Goal: Task Accomplishment & Management: Manage account settings

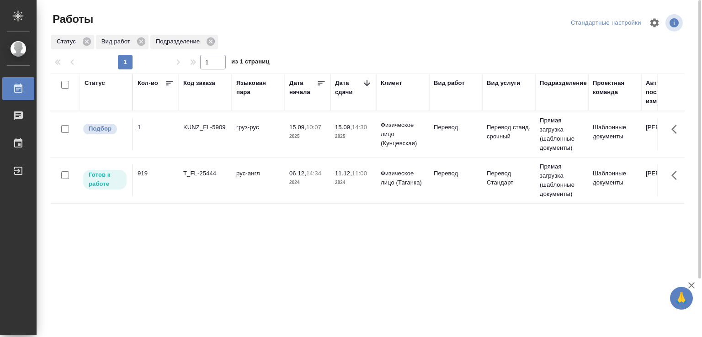
click at [214, 269] on div "Статус Кол-во Код заказа Языковая пара Дата начала Дата сдачи Клиент Вид работ …" at bounding box center [367, 238] width 634 height 329
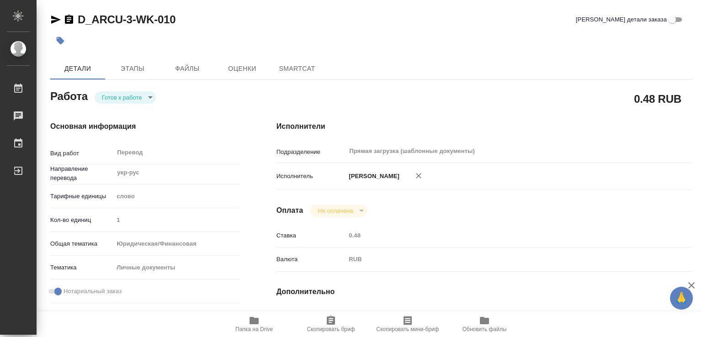
type textarea "x"
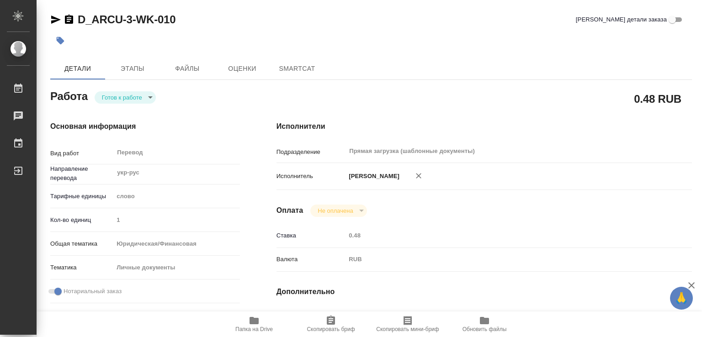
type textarea "x"
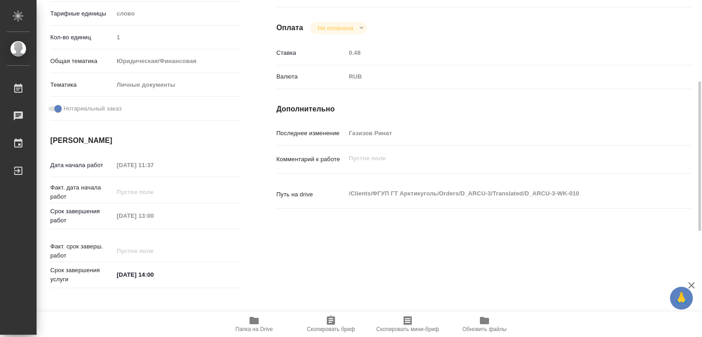
scroll to position [365, 0]
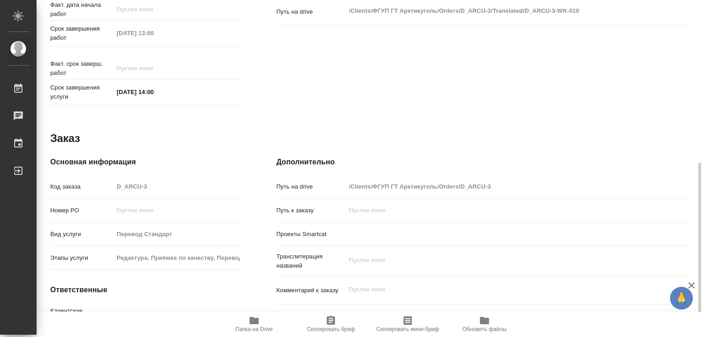
type textarea "x"
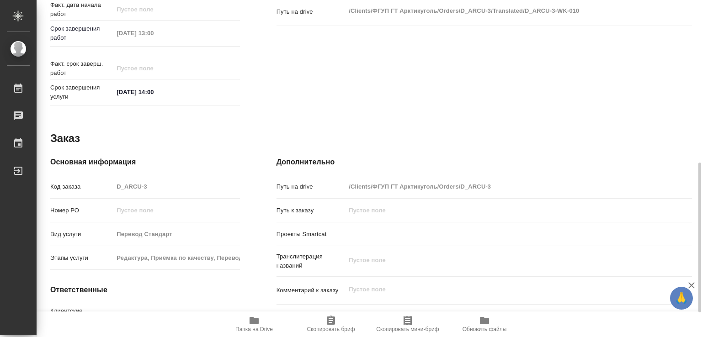
type textarea "x"
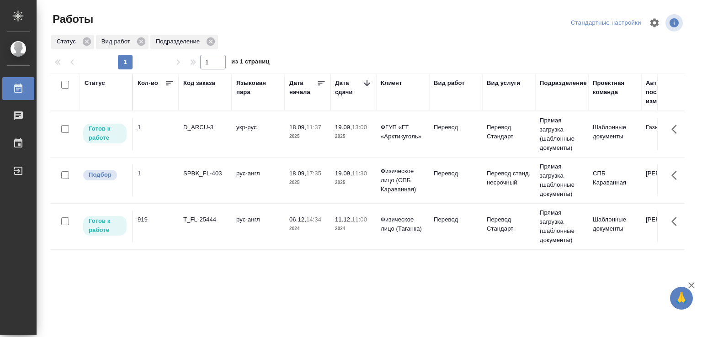
click at [228, 128] on td "D_ARCU-3" at bounding box center [205, 134] width 53 height 32
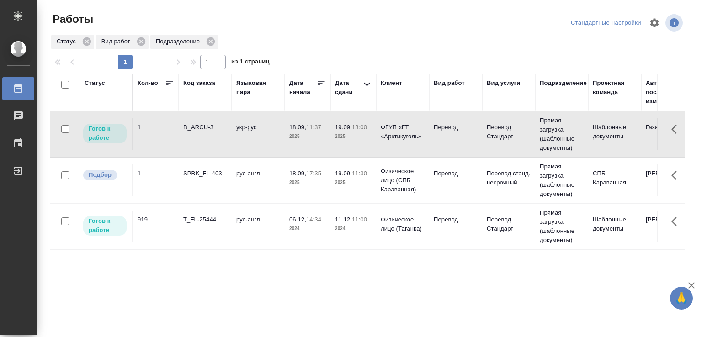
click at [228, 128] on td "D_ARCU-3" at bounding box center [205, 134] width 53 height 32
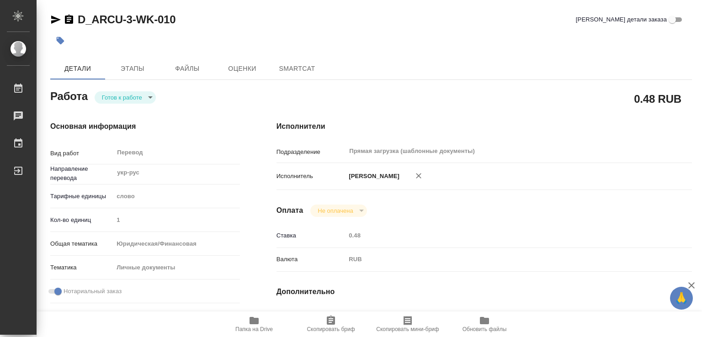
type textarea "x"
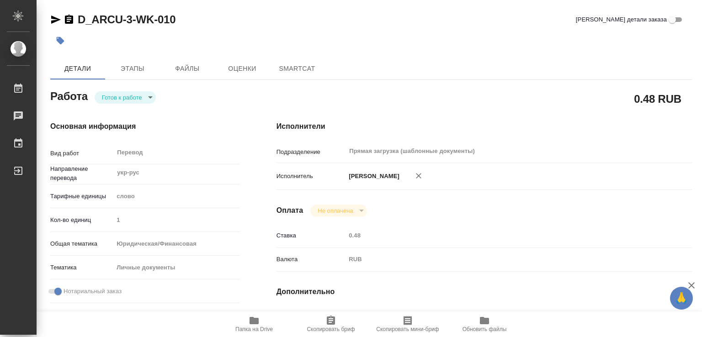
type textarea "x"
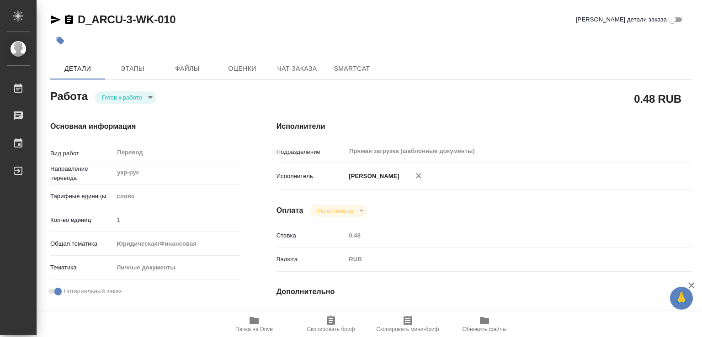
type textarea "x"
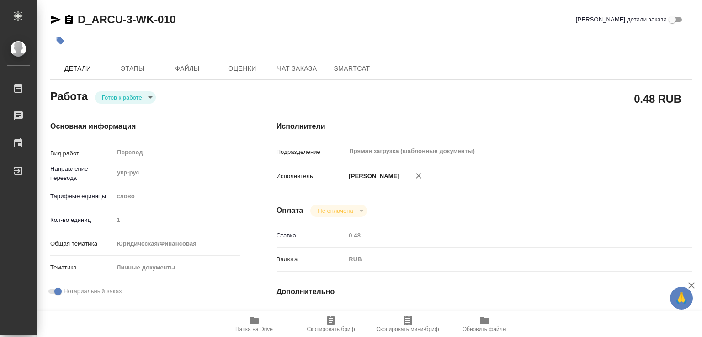
click at [248, 323] on span "Папка на Drive" at bounding box center [254, 323] width 66 height 17
type textarea "x"
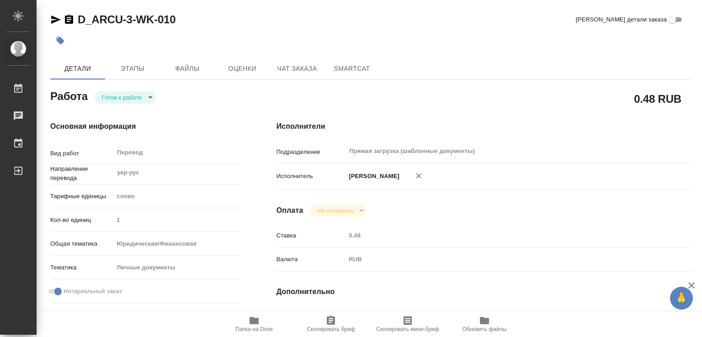
type textarea "x"
click at [58, 39] on icon "button" at bounding box center [61, 41] width 8 height 8
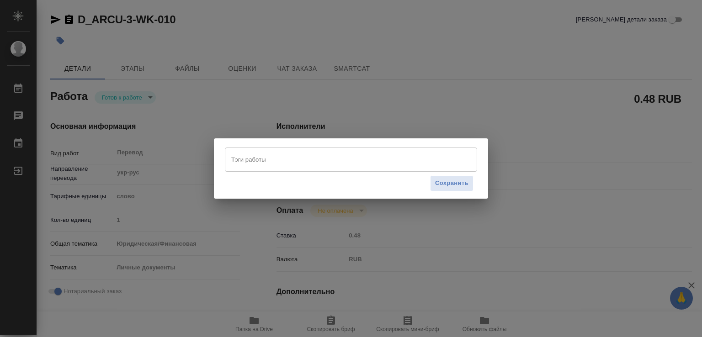
click at [244, 159] on input "Тэги работы" at bounding box center [342, 160] width 227 height 16
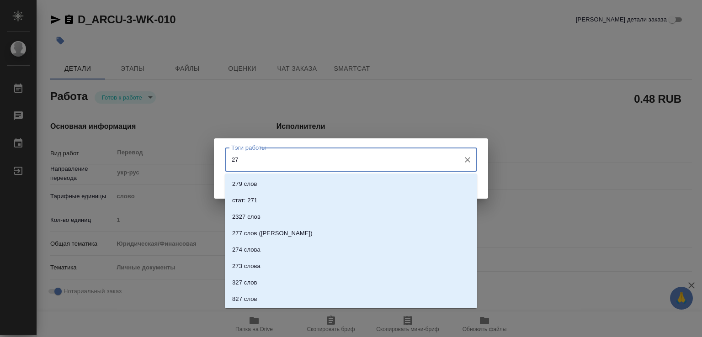
type input "275"
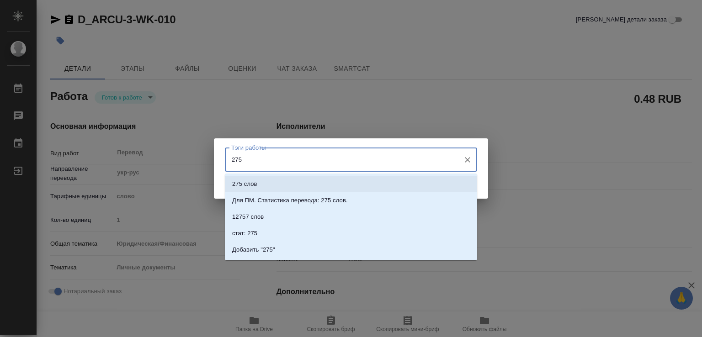
click at [255, 180] on p "275 слов" at bounding box center [244, 184] width 25 height 9
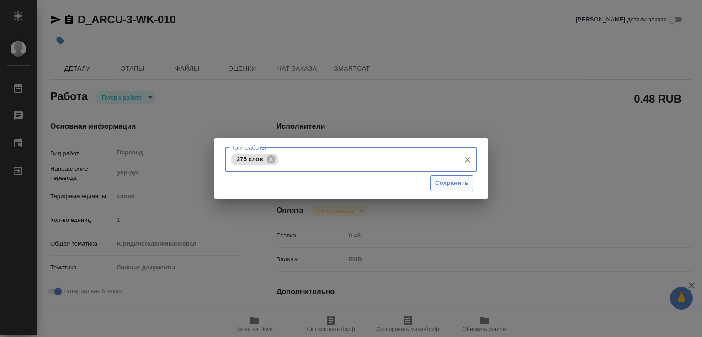
click at [449, 182] on span "Сохранить" at bounding box center [451, 183] width 33 height 11
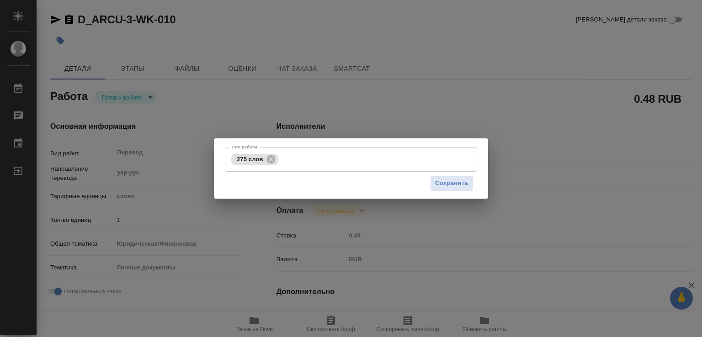
type input "readyForWork"
type textarea "Перевод"
type textarea "x"
type input "укр-рус"
type input "5a8b1489cc6b4906c91bfd90"
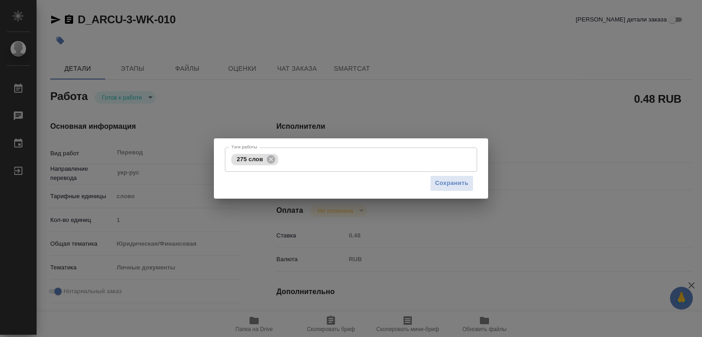
type input "1"
type input "yr-fn"
type input "5a8b8b956a9677013d343cfe"
checkbox input "true"
type input "[DATE] 11:37"
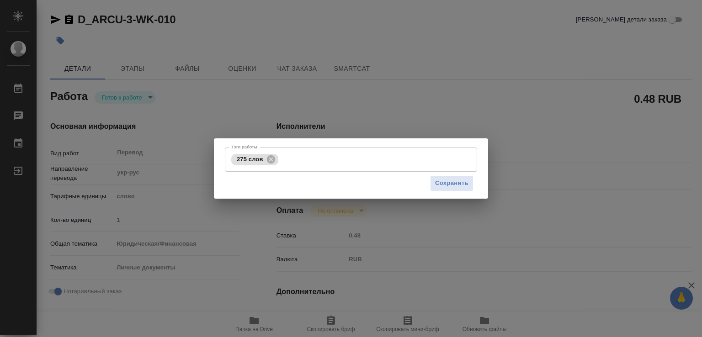
type input "[DATE] 13:00"
type input "[DATE] 14:00"
type input "Прямая загрузка (шаблонные документы)"
type input "notPayed"
type input "0.48"
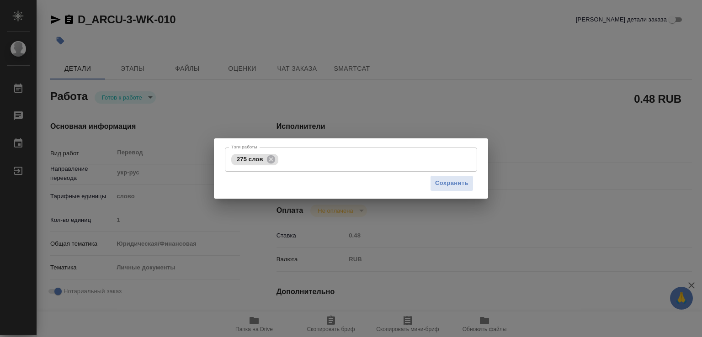
type input "RUB"
type input "Газизов Ринат"
type textarea "x"
type textarea "/Clients/ФГУП ГТ Арктикуголь/Orders/D_ARCU-3/Translated/D_ARCU-3-WK-010"
type textarea "x"
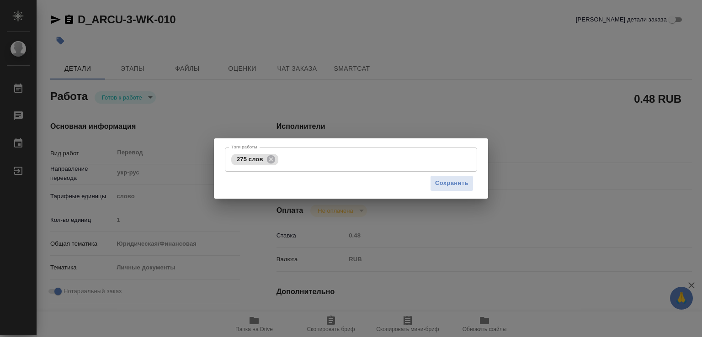
type input "D_ARCU-3"
type input "Перевод Стандарт"
type input "Редактура, Приёмка по качеству, Перевод, Корректура, Постредактура машинного пе…"
type input "[PERSON_NAME]"
type input "/Clients/ФГУП ГТ Арктикуголь/Orders/D_ARCU-3"
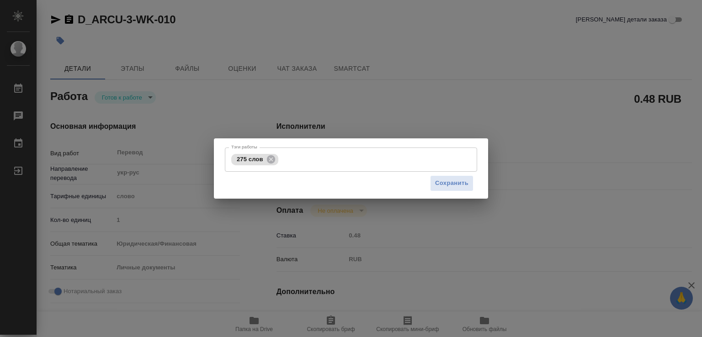
type textarea "x"
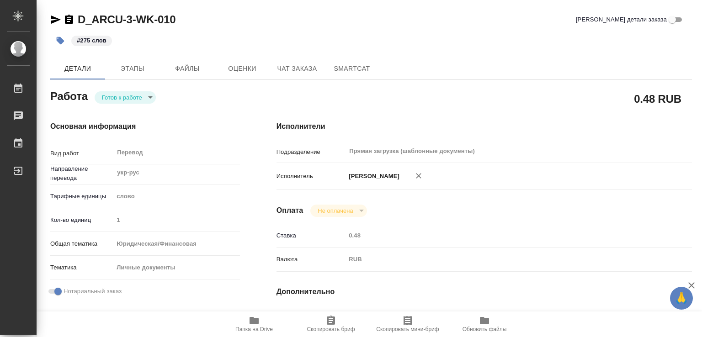
click at [247, 328] on span "Папка на Drive" at bounding box center [253, 329] width 37 height 6
type textarea "x"
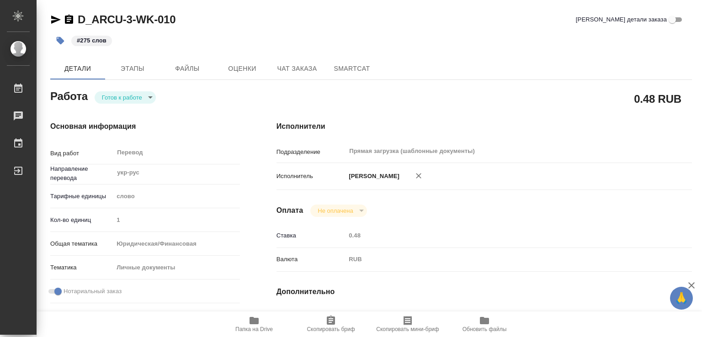
type textarea "x"
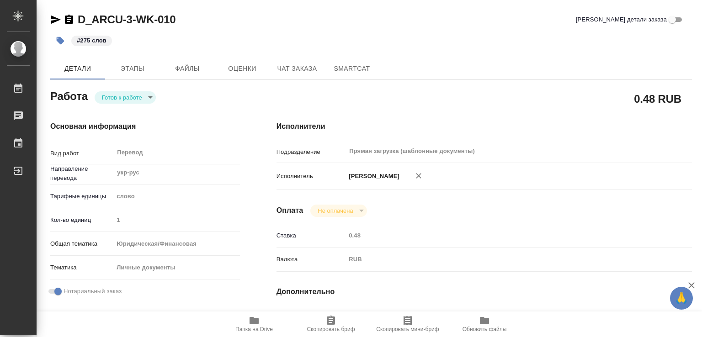
type textarea "x"
click at [139, 103] on body "🙏 .cls-1 fill:#fff; AWATERA [PERSON_NAME] Работы 0 Чаты График Выйти D_ARCU-3-W…" at bounding box center [351, 168] width 702 height 337
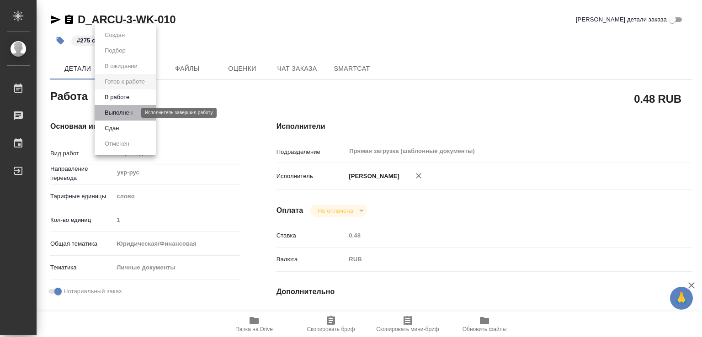
click at [124, 114] on button "Выполнен" at bounding box center [118, 113] width 33 height 10
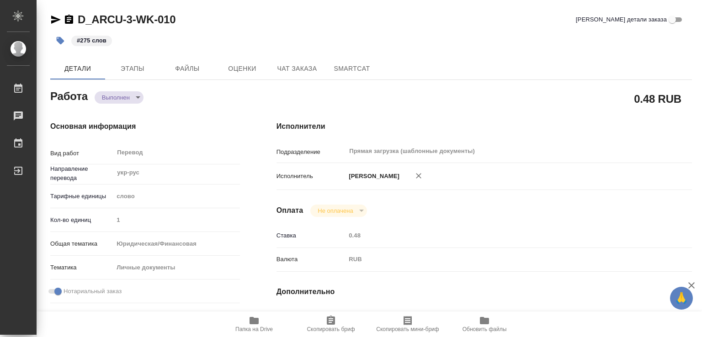
type textarea "x"
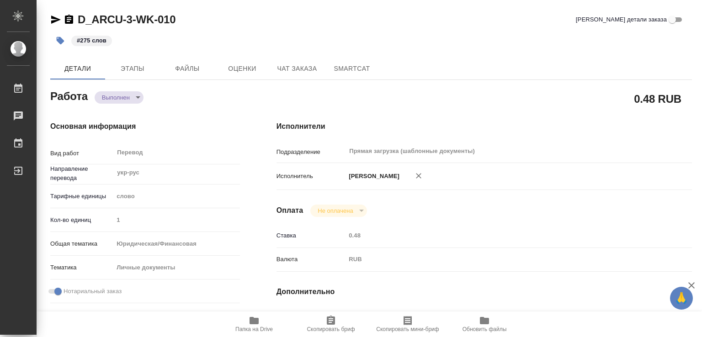
type textarea "x"
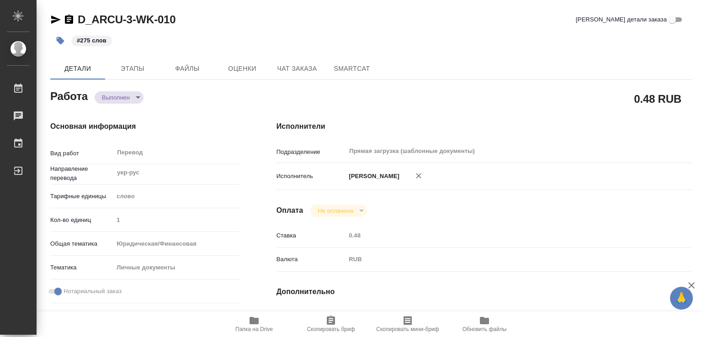
type textarea "x"
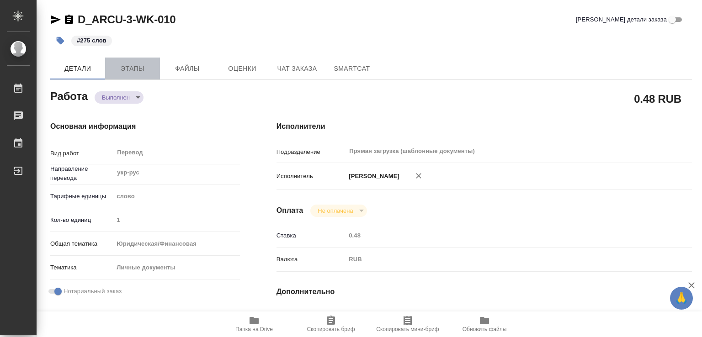
click at [145, 66] on span "Этапы" at bounding box center [133, 68] width 44 height 11
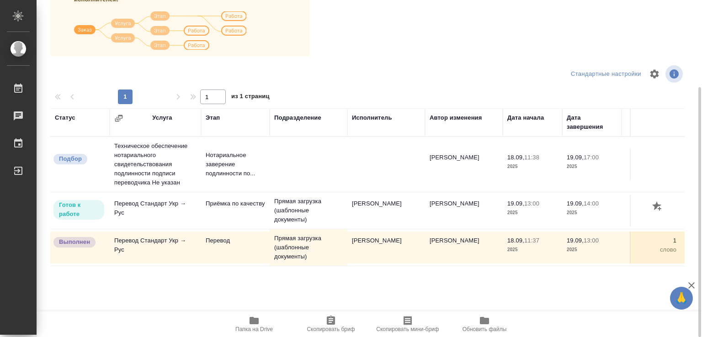
scroll to position [71, 0]
